Goal: Transaction & Acquisition: Subscribe to service/newsletter

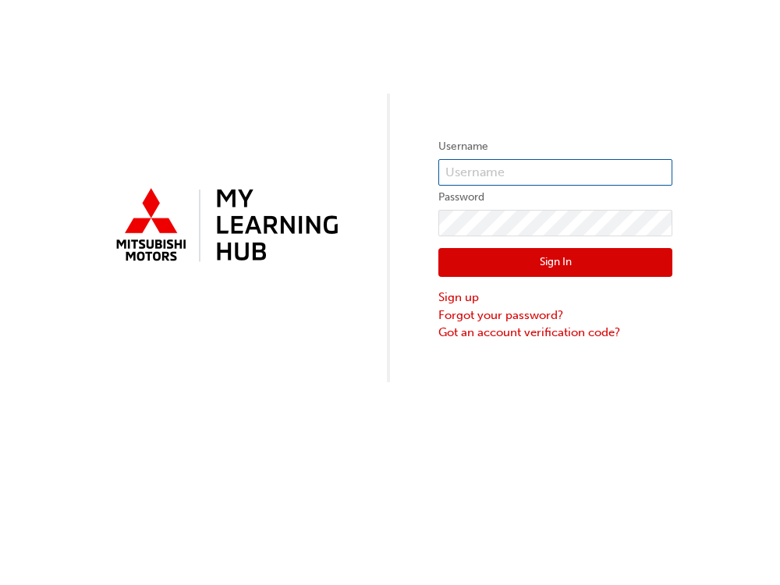
click at [445, 161] on input "text" at bounding box center [555, 172] width 234 height 27
type input "S548WGASSIDE"
click at [590, 268] on button "Sign In" at bounding box center [555, 263] width 234 height 30
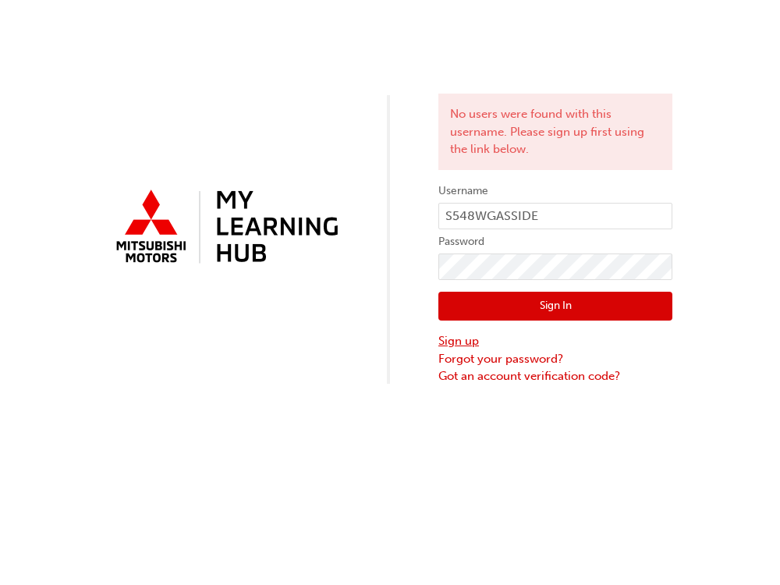
click at [457, 339] on link "Sign up" at bounding box center [555, 341] width 234 height 18
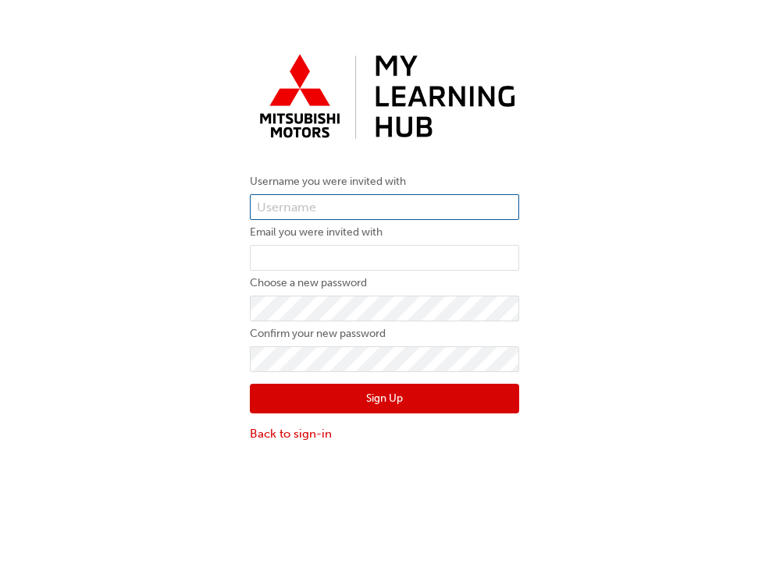
click at [315, 202] on input "text" at bounding box center [384, 207] width 269 height 27
type input "S548WGASSIDE"
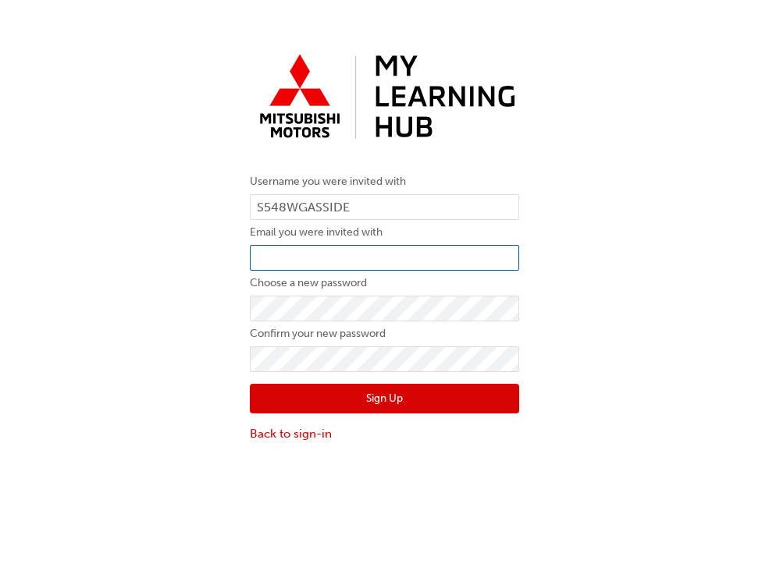
click at [275, 255] on input "email" at bounding box center [384, 258] width 269 height 27
type input "wayneg@plprestige.com.au"
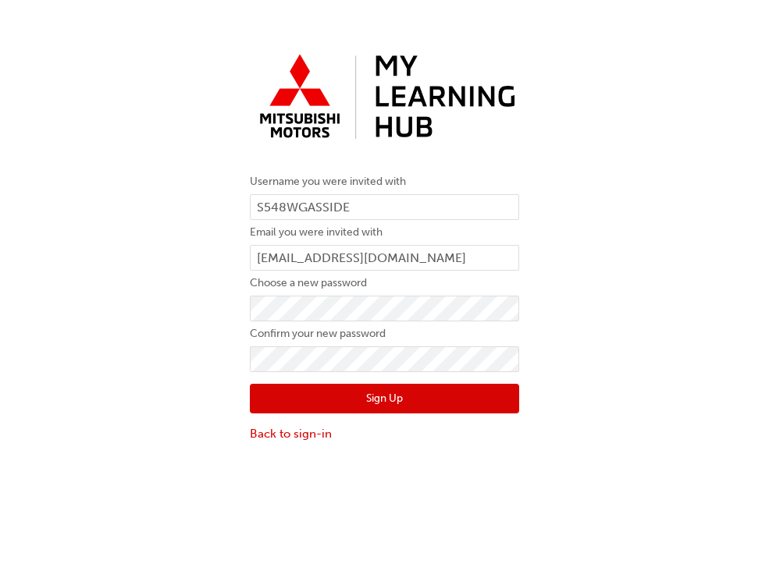
click at [414, 395] on button "Sign Up" at bounding box center [384, 399] width 269 height 30
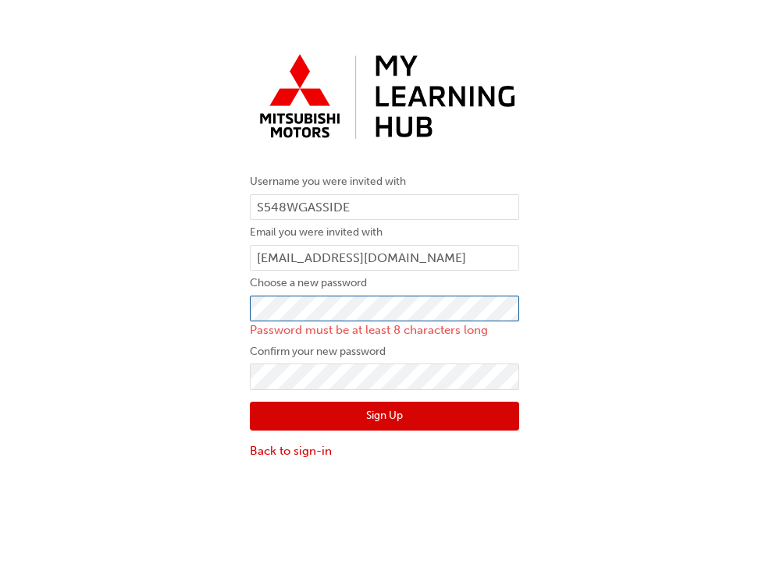
click at [81, 301] on div "Username you were invited with S548WGASSIDE Email you were invited with wayneg@…" at bounding box center [384, 253] width 769 height 437
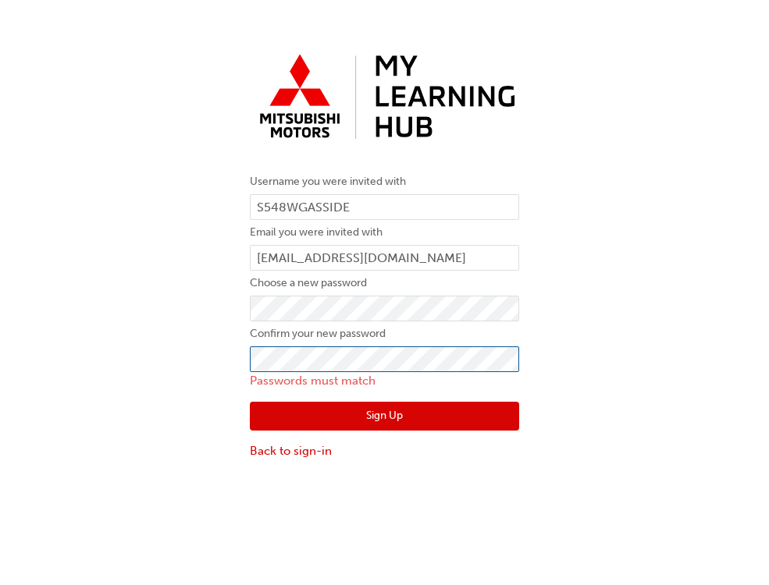
click at [148, 353] on div "Username you were invited with S548WGASSIDE Email you were invited with wayneg@…" at bounding box center [384, 253] width 769 height 437
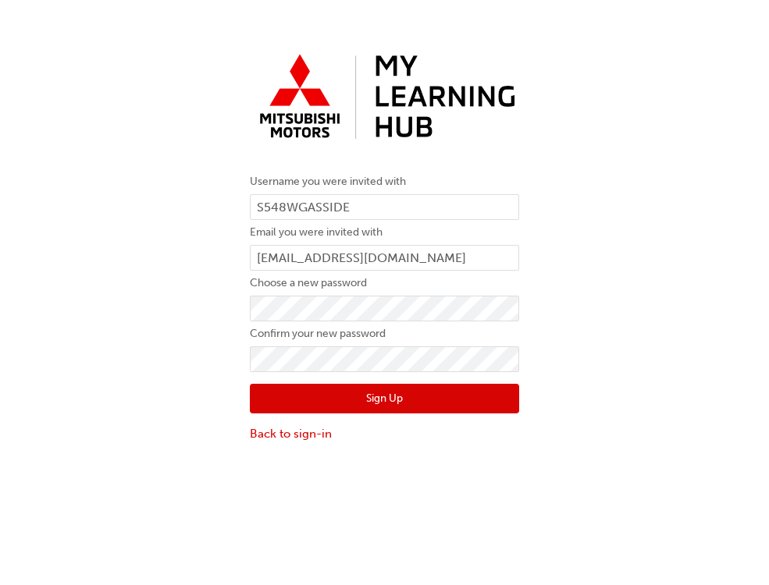
click at [409, 399] on button "Sign Up" at bounding box center [384, 399] width 269 height 30
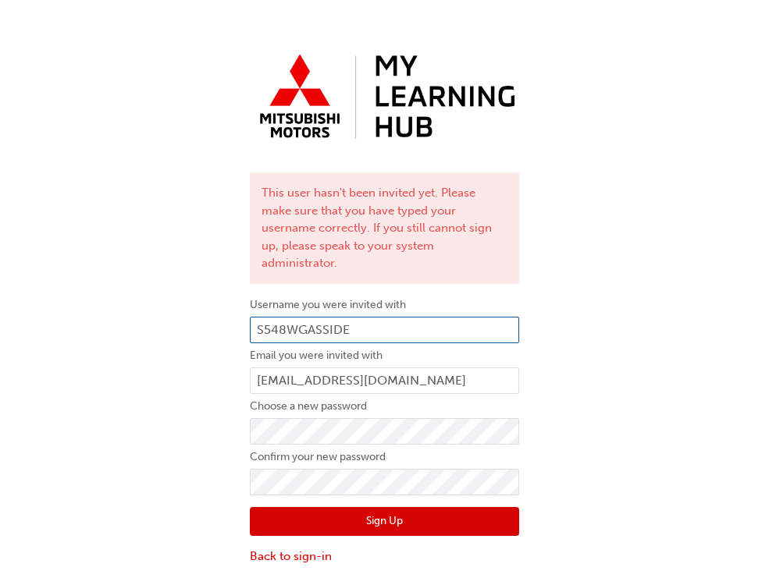
drag, startPoint x: 359, startPoint y: 307, endPoint x: 149, endPoint y: 304, distance: 209.9
click at [149, 304] on div "This user hasn't been invited yet. Please make sure that you have typed your us…" at bounding box center [384, 306] width 769 height 542
type input "wayne.gasside"
click at [431, 507] on button "Sign Up" at bounding box center [384, 522] width 269 height 30
drag, startPoint x: 360, startPoint y: 312, endPoint x: 24, endPoint y: 316, distance: 336.3
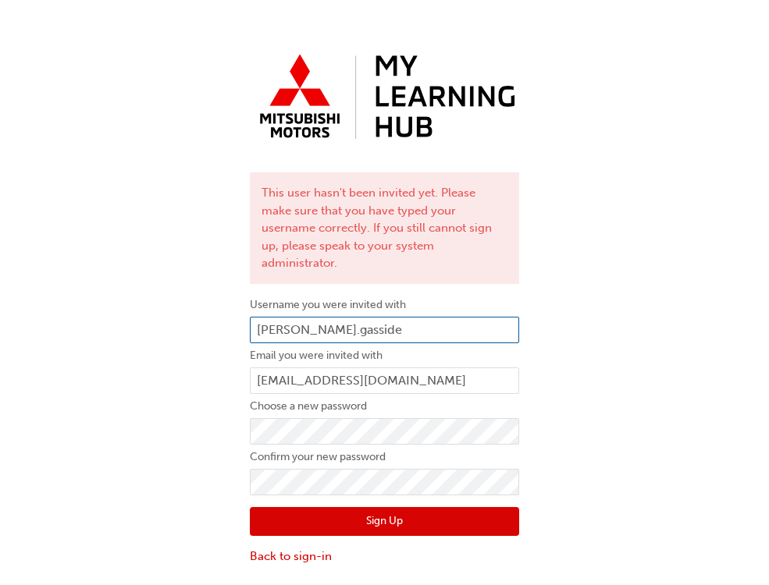
click at [95, 316] on div "This user hasn't been invited yet. Please make sure that you have typed your us…" at bounding box center [384, 306] width 769 height 542
